Goal: Transaction & Acquisition: Purchase product/service

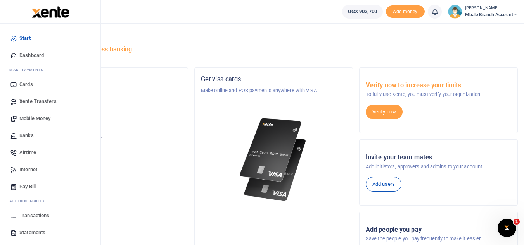
click at [28, 117] on span "Mobile Money" at bounding box center [34, 119] width 31 height 8
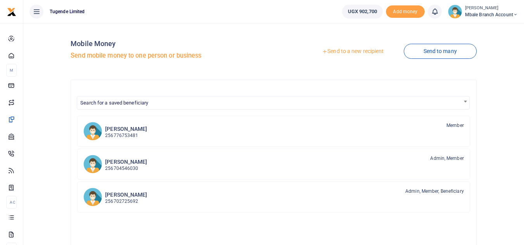
click at [356, 53] on link "Send to a new recipient" at bounding box center [352, 52] width 101 height 14
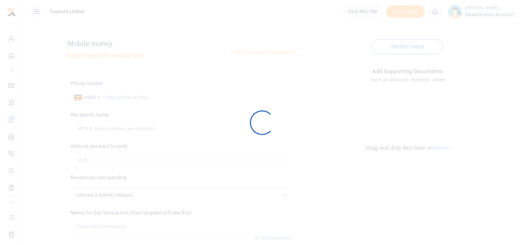
select select
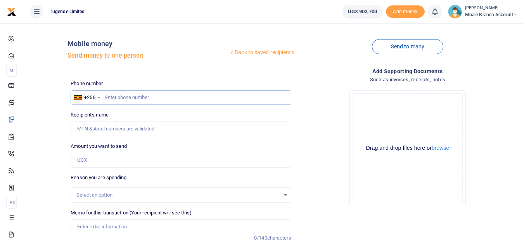
click at [127, 99] on input "text" at bounding box center [181, 97] width 220 height 15
type input "782424462"
type input "Suzan Faith Bisikwa"
type input "782424462"
click at [98, 166] on input "Amount you want to send" at bounding box center [181, 160] width 220 height 15
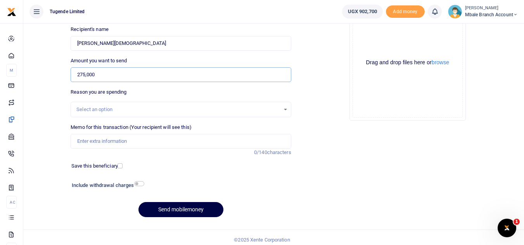
scroll to position [90, 0]
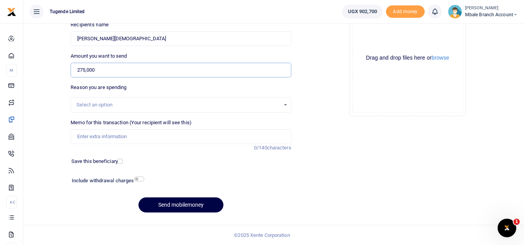
type input "275,000"
click at [196, 102] on div "Select an option" at bounding box center [177, 105] width 203 height 8
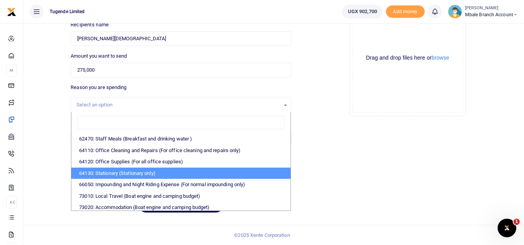
click at [154, 173] on li "64130: Stationary (Stationary only)" at bounding box center [180, 174] width 219 height 12
select select "26"
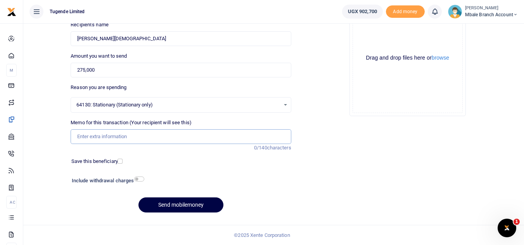
click at [145, 138] on input "Memo for this transaction (Your recipient will see this)" at bounding box center [181, 136] width 220 height 15
type input "TLUG016517"
click at [193, 204] on button "Send mobilemoney" at bounding box center [180, 205] width 85 height 15
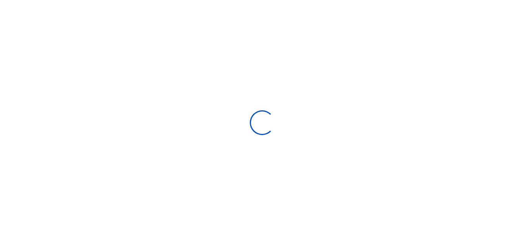
select select "Loading bundles"
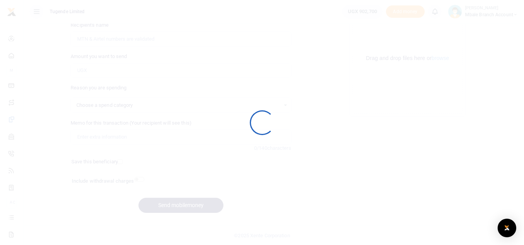
scroll to position [90, 0]
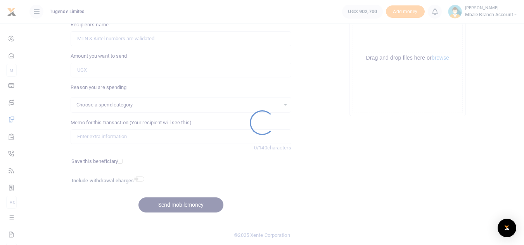
select select
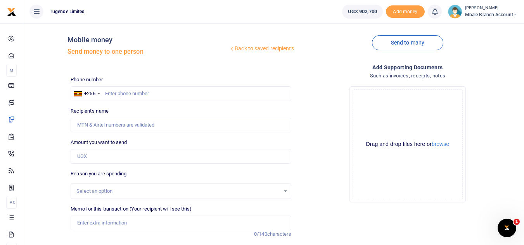
scroll to position [0, 0]
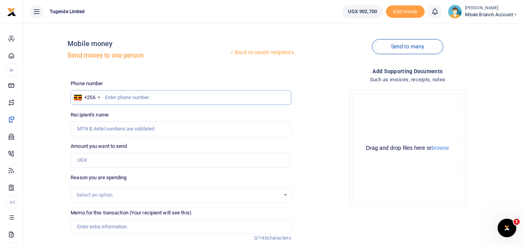
click at [124, 94] on input "text" at bounding box center [181, 97] width 220 height 15
type input "756398762"
type input "Isaac Wasengela"
type input "756398762"
click at [100, 161] on input "Amount you want to send" at bounding box center [181, 160] width 220 height 15
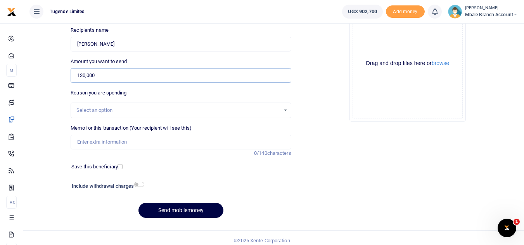
scroll to position [90, 0]
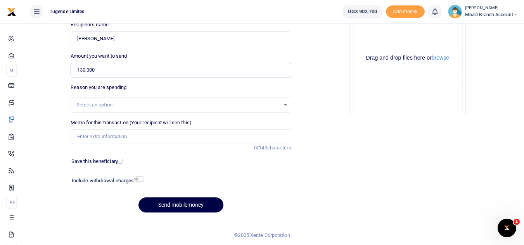
type input "130,000"
click at [181, 105] on div "Select an option" at bounding box center [177, 105] width 203 height 8
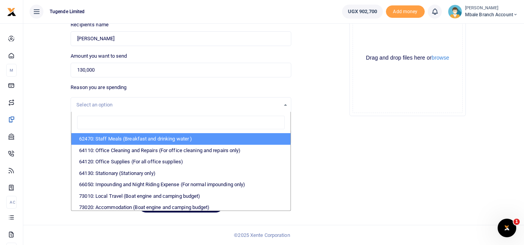
click at [151, 141] on li "62470: Staff Meals (Breakfast and drinking water )" at bounding box center [180, 139] width 219 height 12
select select "23"
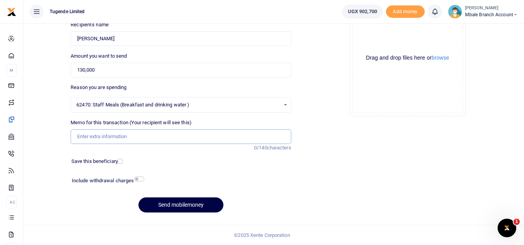
click at [136, 139] on input "Memo for this transaction (Your recipient will see this)" at bounding box center [181, 136] width 220 height 15
type input "TLUG016485"
click at [159, 204] on button "Send mobilemoney" at bounding box center [180, 205] width 85 height 15
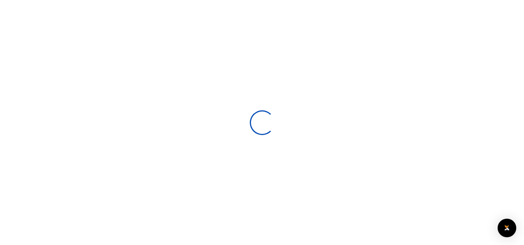
scroll to position [90, 0]
select select
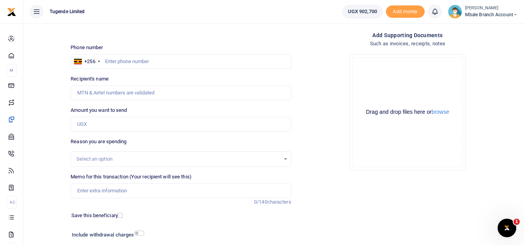
scroll to position [25, 0]
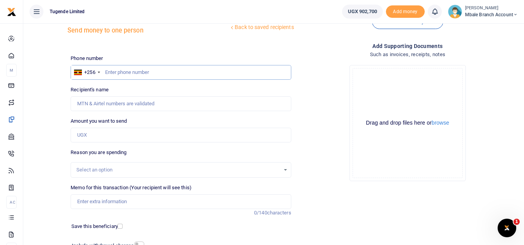
click at [146, 72] on input "text" at bounding box center [181, 72] width 220 height 15
type input "782006483"
type input "Charles Nalujedu"
type input "782006483"
click at [102, 138] on input "Amount you want to send" at bounding box center [181, 135] width 220 height 15
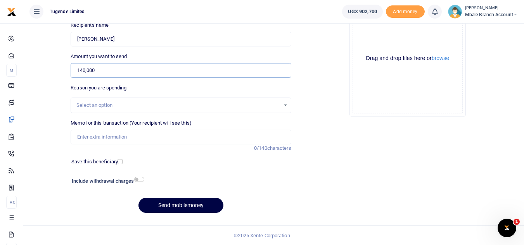
scroll to position [90, 0]
type input "140,000"
click at [189, 104] on div "Select an option" at bounding box center [177, 105] width 203 height 8
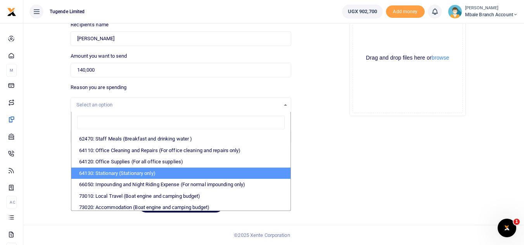
click at [153, 171] on li "64130: Stationary (Stationary only)" at bounding box center [180, 174] width 219 height 12
select select "26"
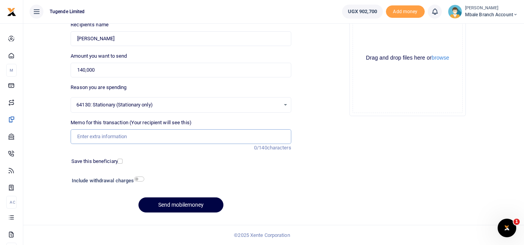
click at [126, 137] on input "Memo for this transaction (Your recipient will see this)" at bounding box center [181, 136] width 220 height 15
type input "TLUG016195"
click at [179, 203] on button "Send mobilemoney" at bounding box center [180, 205] width 85 height 15
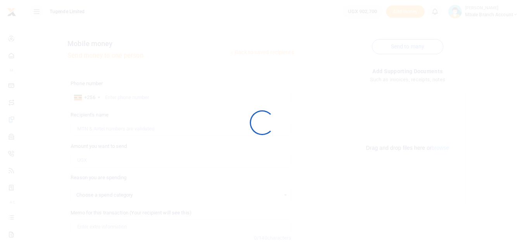
scroll to position [90, 0]
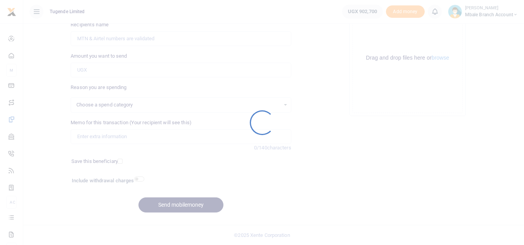
select select
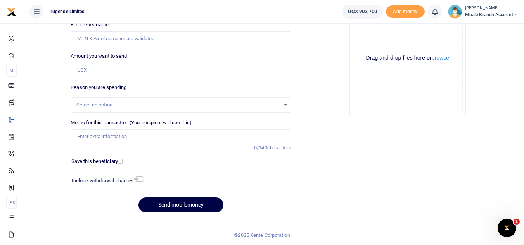
scroll to position [0, 0]
